Goal: Task Accomplishment & Management: Complete application form

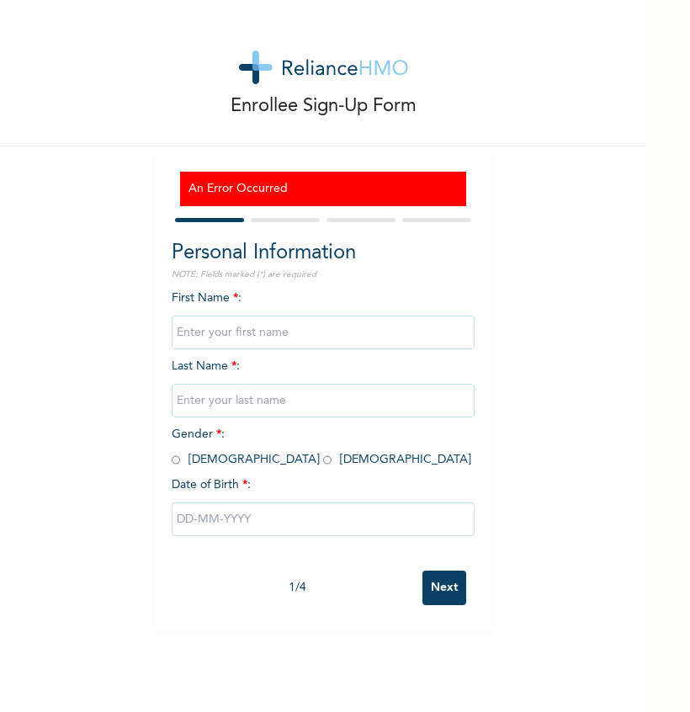
click at [442, 581] on input "Next" at bounding box center [445, 588] width 44 height 35
type input "Itunu Grace"
type input "Ishola"
click at [227, 459] on span "Gender * : [DEMOGRAPHIC_DATA] [DEMOGRAPHIC_DATA]" at bounding box center [322, 447] width 300 height 37
click at [323, 459] on input "radio" at bounding box center [327, 460] width 8 height 16
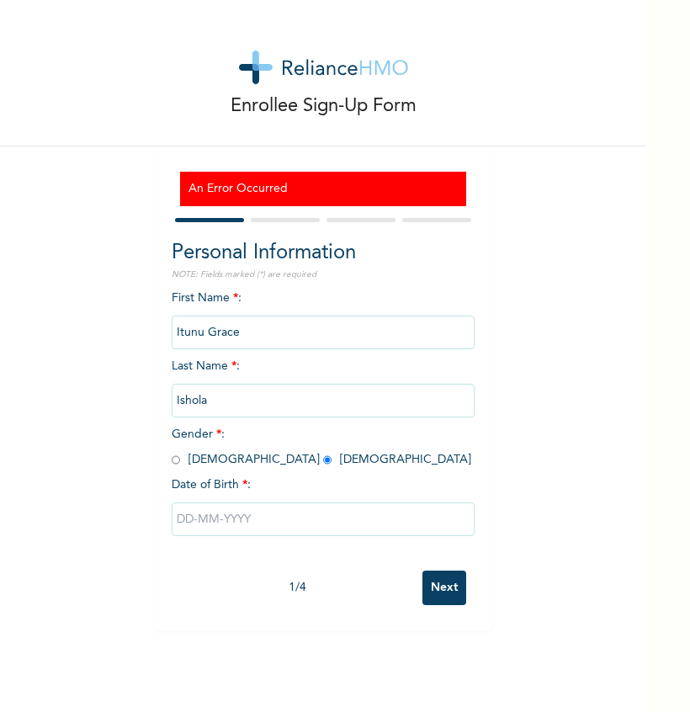
radio input "true"
click at [229, 522] on input "text" at bounding box center [323, 520] width 303 height 34
select select "8"
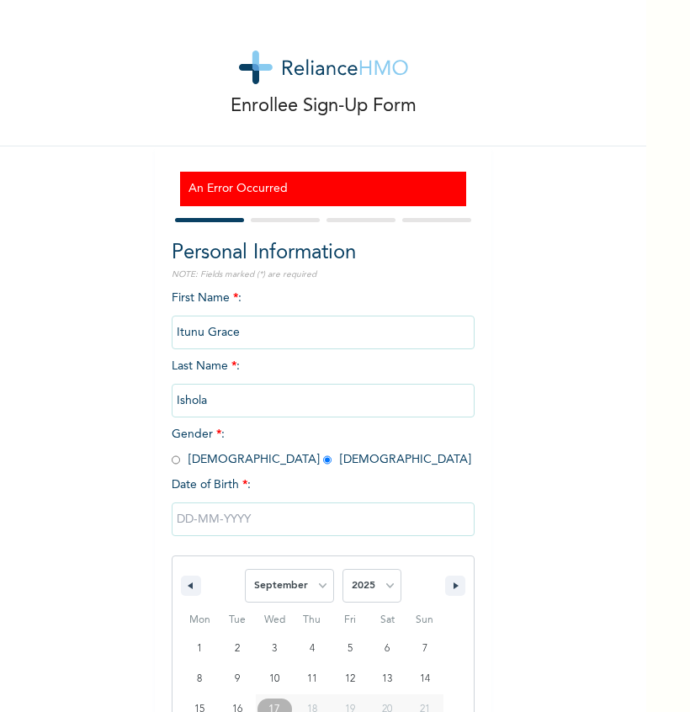
scroll to position [91, 0]
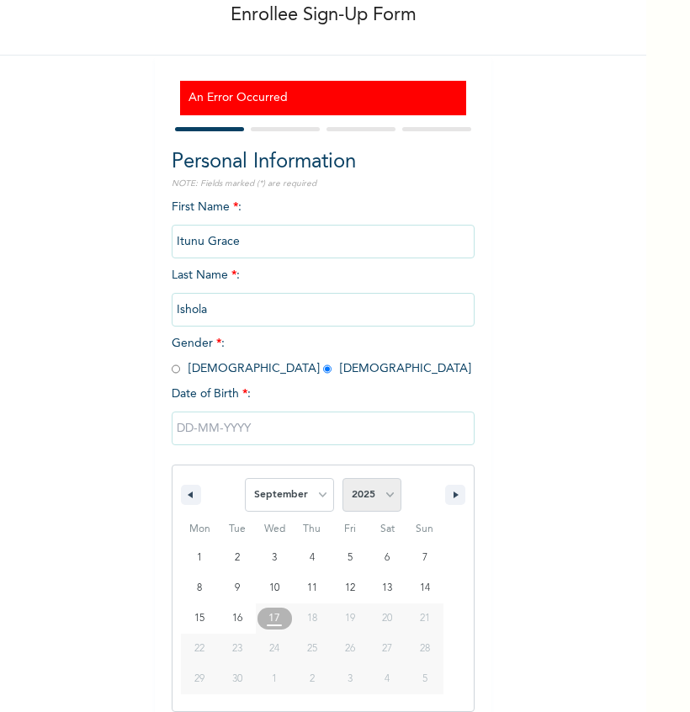
click at [379, 497] on select "2025 2024 2023 2022 2021 2020 2019 2018 2017 2016 2015 2014 2013 2012 2011 2010…" at bounding box center [372, 495] width 59 height 34
